Goal: Task Accomplishment & Management: Use online tool/utility

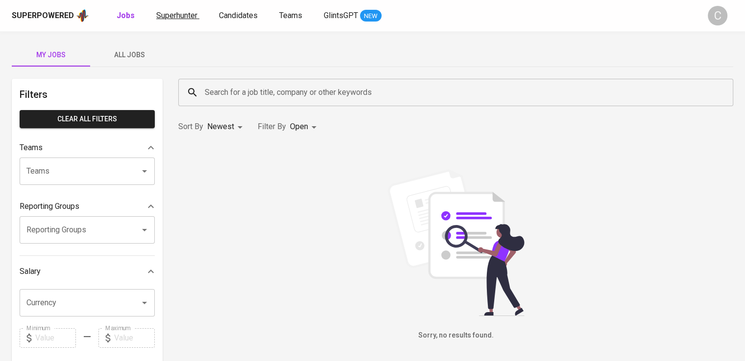
click at [156, 13] on span "Superhunter" at bounding box center [176, 15] width 41 height 9
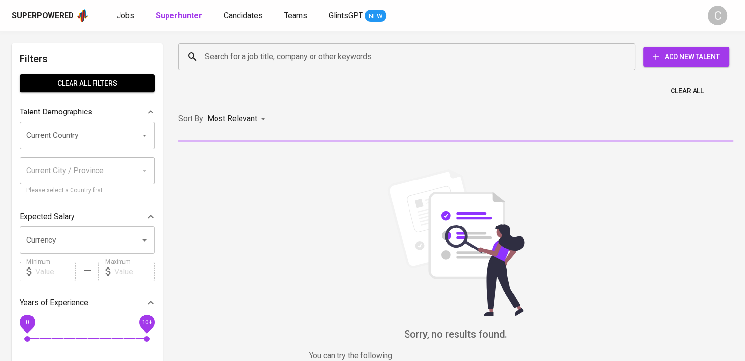
click at [374, 55] on input "Search for a job title, company or other keywords" at bounding box center [409, 56] width 414 height 19
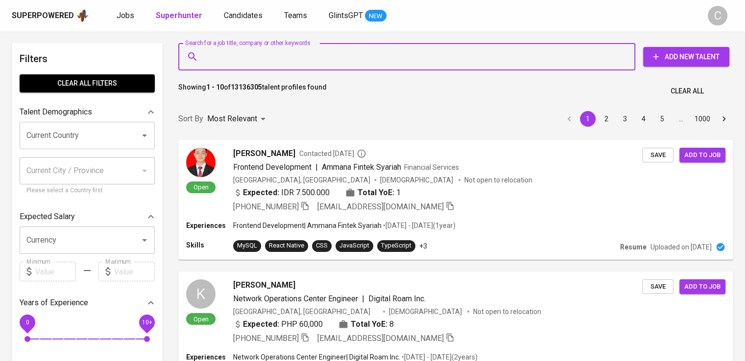
click at [364, 55] on input "Search for a job title, company or other keywords" at bounding box center [409, 56] width 414 height 19
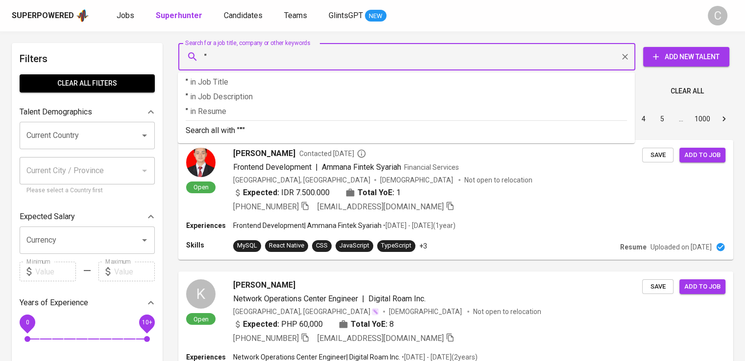
paste input "[PERSON_NAME]"
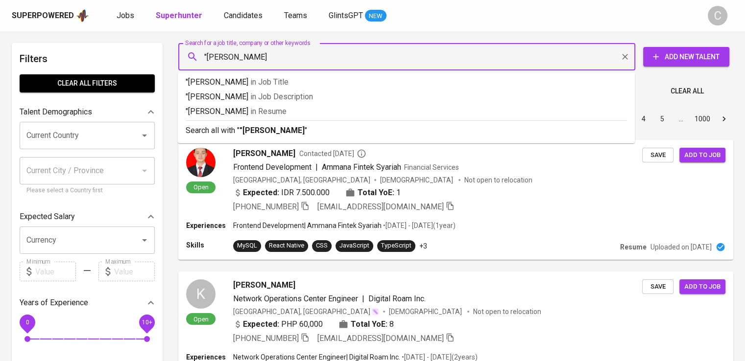
type input ""[PERSON_NAME]""
click at [310, 106] on p ""[PERSON_NAME]" in [GEOGRAPHIC_DATA]" at bounding box center [406, 112] width 441 height 12
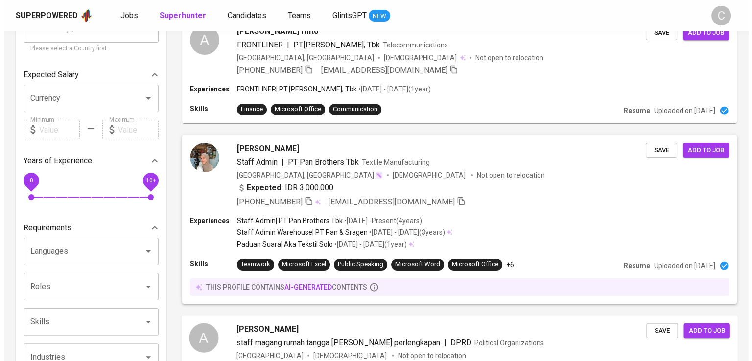
scroll to position [138, 0]
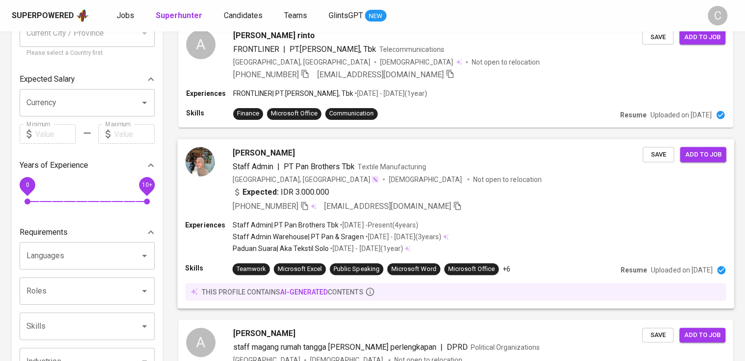
click at [403, 240] on p "• [DATE] - [DATE] ( 3 years )" at bounding box center [401, 237] width 77 height 10
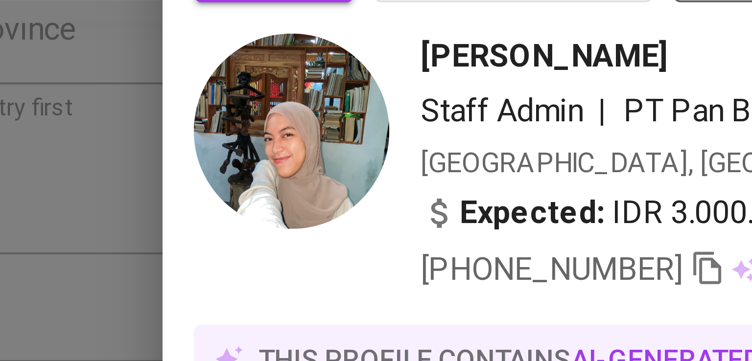
click at [123, 71] on div at bounding box center [376, 180] width 752 height 361
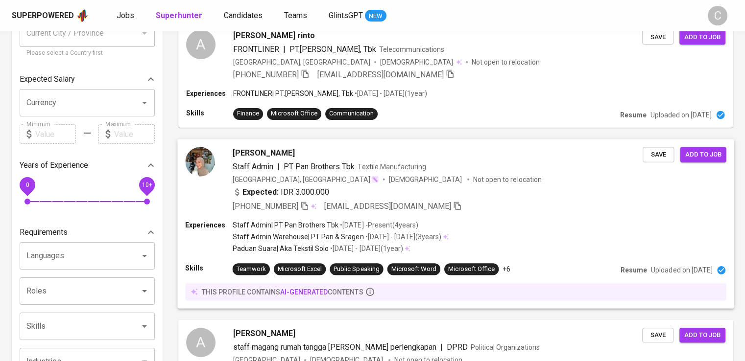
scroll to position [0, 0]
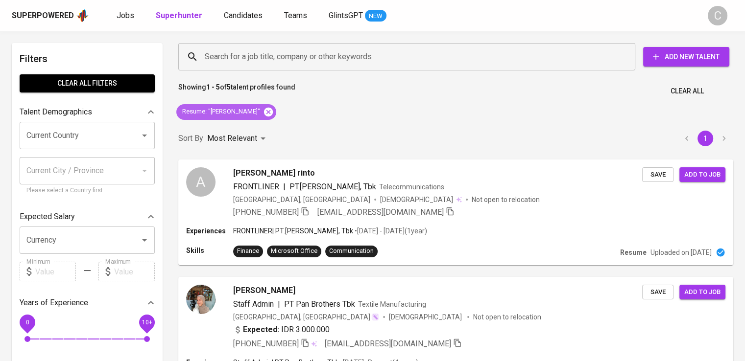
click at [264, 115] on icon at bounding box center [268, 111] width 9 height 9
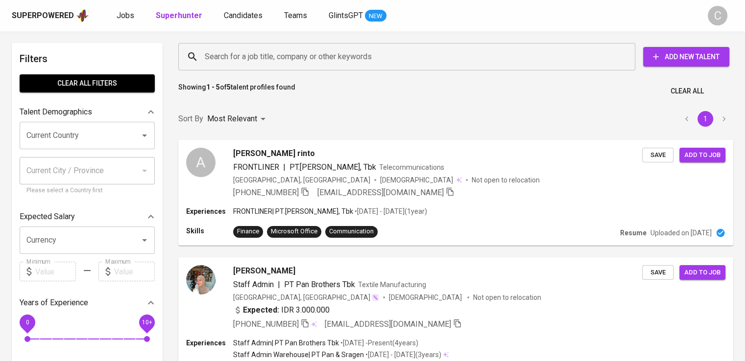
click at [301, 47] on input "Search for a job title, company or other keywords" at bounding box center [409, 56] width 414 height 19
click at [271, 56] on input "Search for a job title, company or other keywords" at bounding box center [409, 56] width 414 height 19
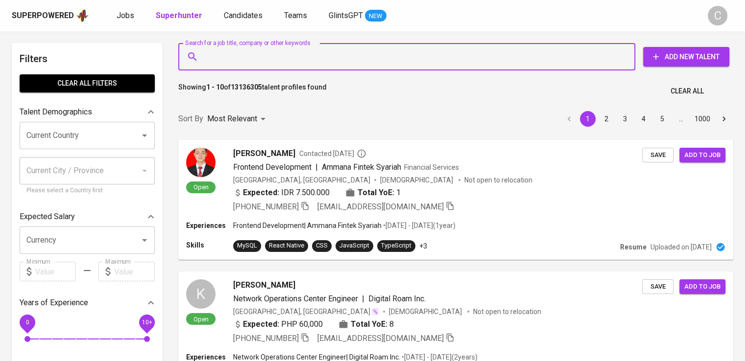
click at [271, 56] on input "Search for a job title, company or other keywords" at bounding box center [409, 56] width 414 height 19
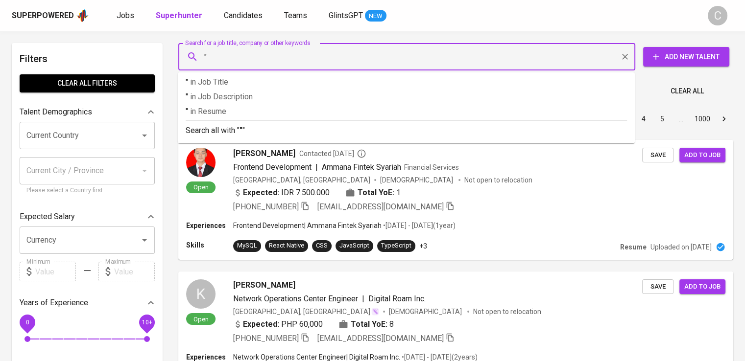
paste input "[PERSON_NAME]"
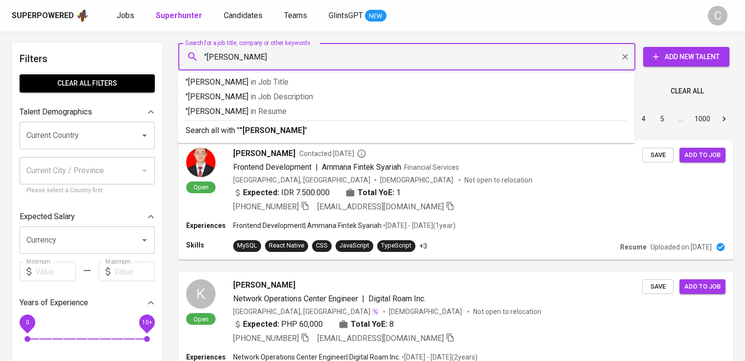
type input ""[PERSON_NAME]""
click at [276, 108] on span "in [GEOGRAPHIC_DATA]" at bounding box center [271, 111] width 36 height 9
